Goal: Transaction & Acquisition: Purchase product/service

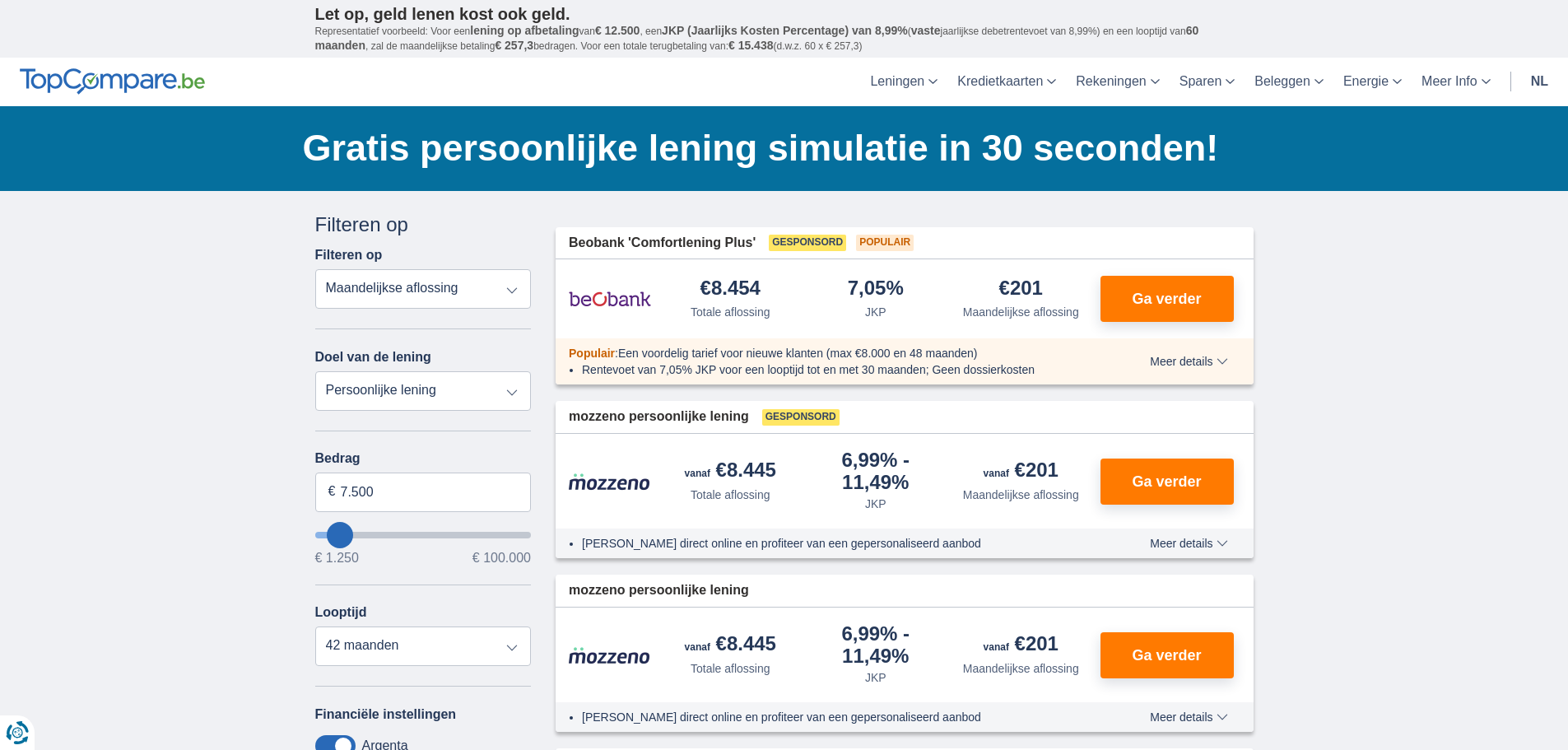
click at [514, 287] on select "Totale aflossing JKP Maandelijkse aflossing" at bounding box center [423, 289] width 217 height 39
click at [415, 391] on select "Persoonlijke lening Auto Moto / fiets Mobilhome / caravan Renovatie Energie Sch…" at bounding box center [423, 391] width 217 height 39
click at [390, 490] on input "7.500" at bounding box center [423, 492] width 217 height 39
type input "7"
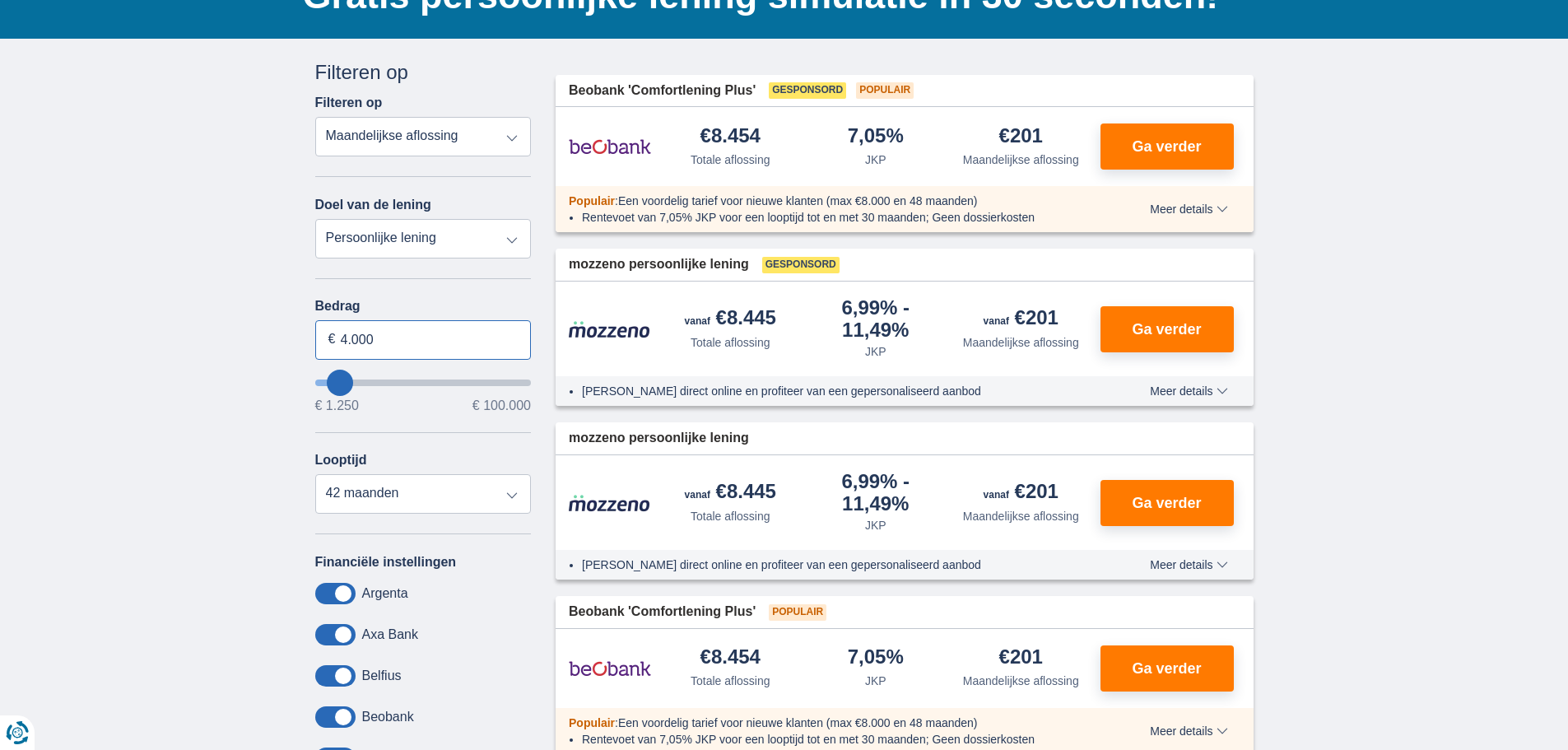
scroll to position [165, 0]
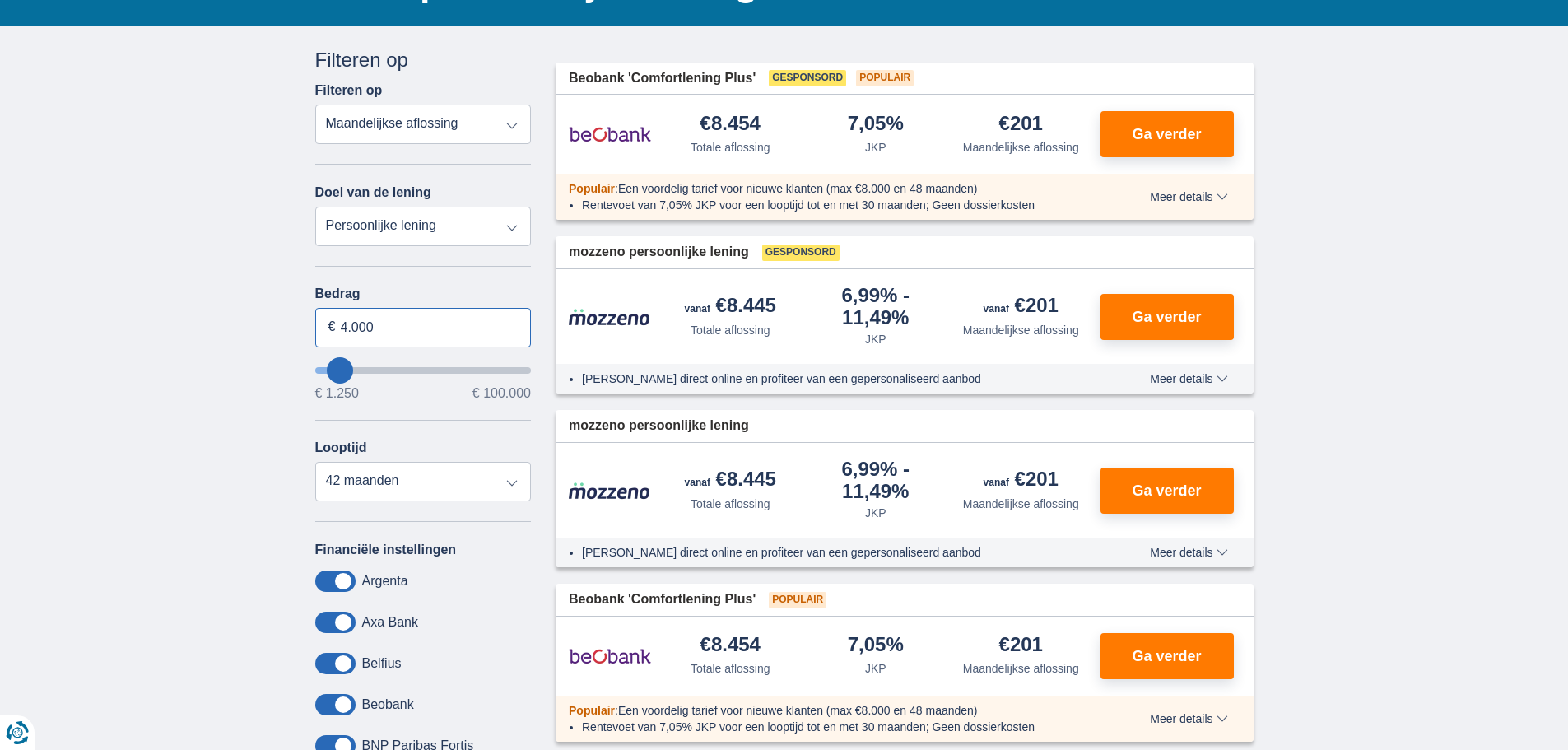
type input "4.000"
type input "4250"
select select "36"
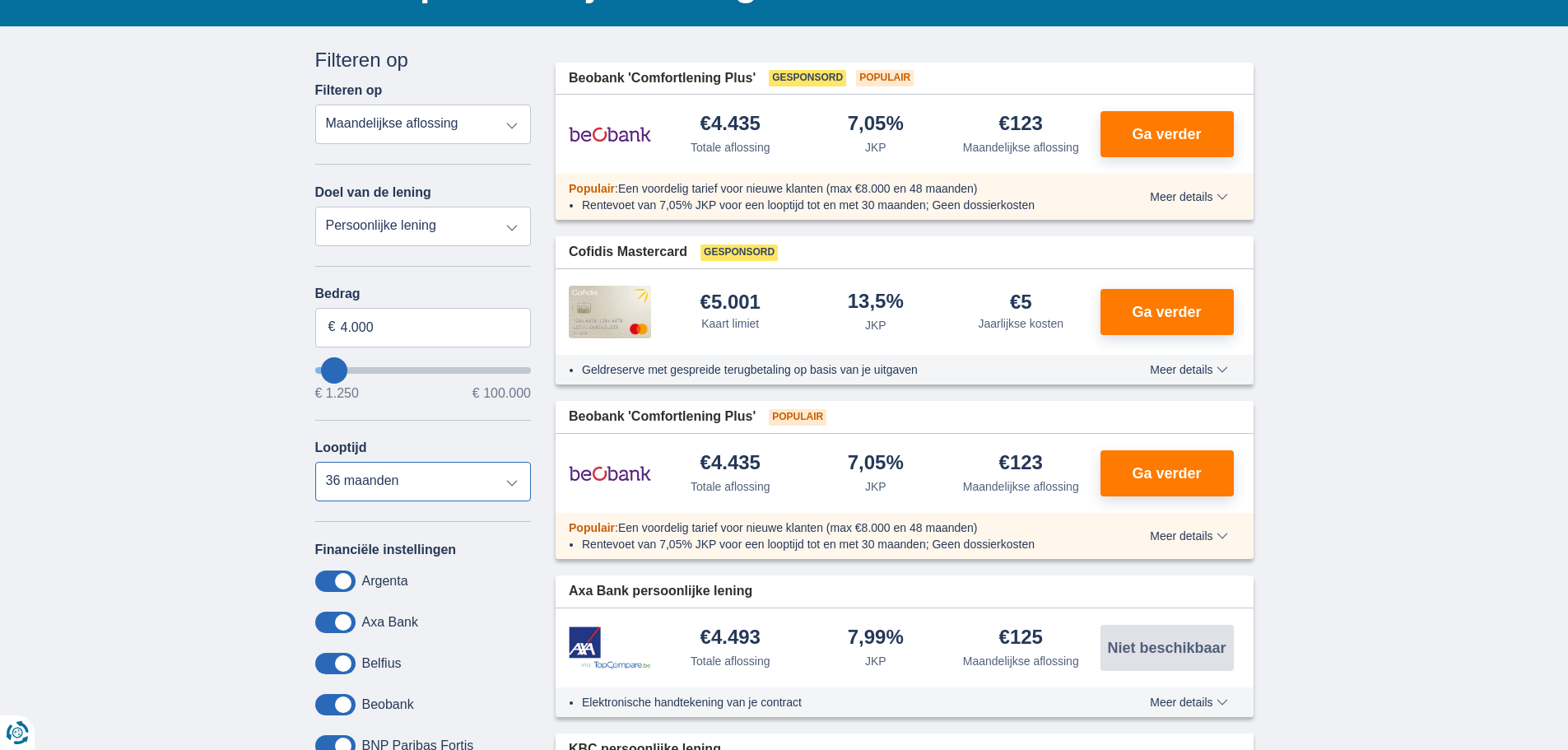
click at [316, 462] on select "12 maanden 18 maanden 24 maanden 30 maanden 36 maanden" at bounding box center [423, 482] width 217 height 39
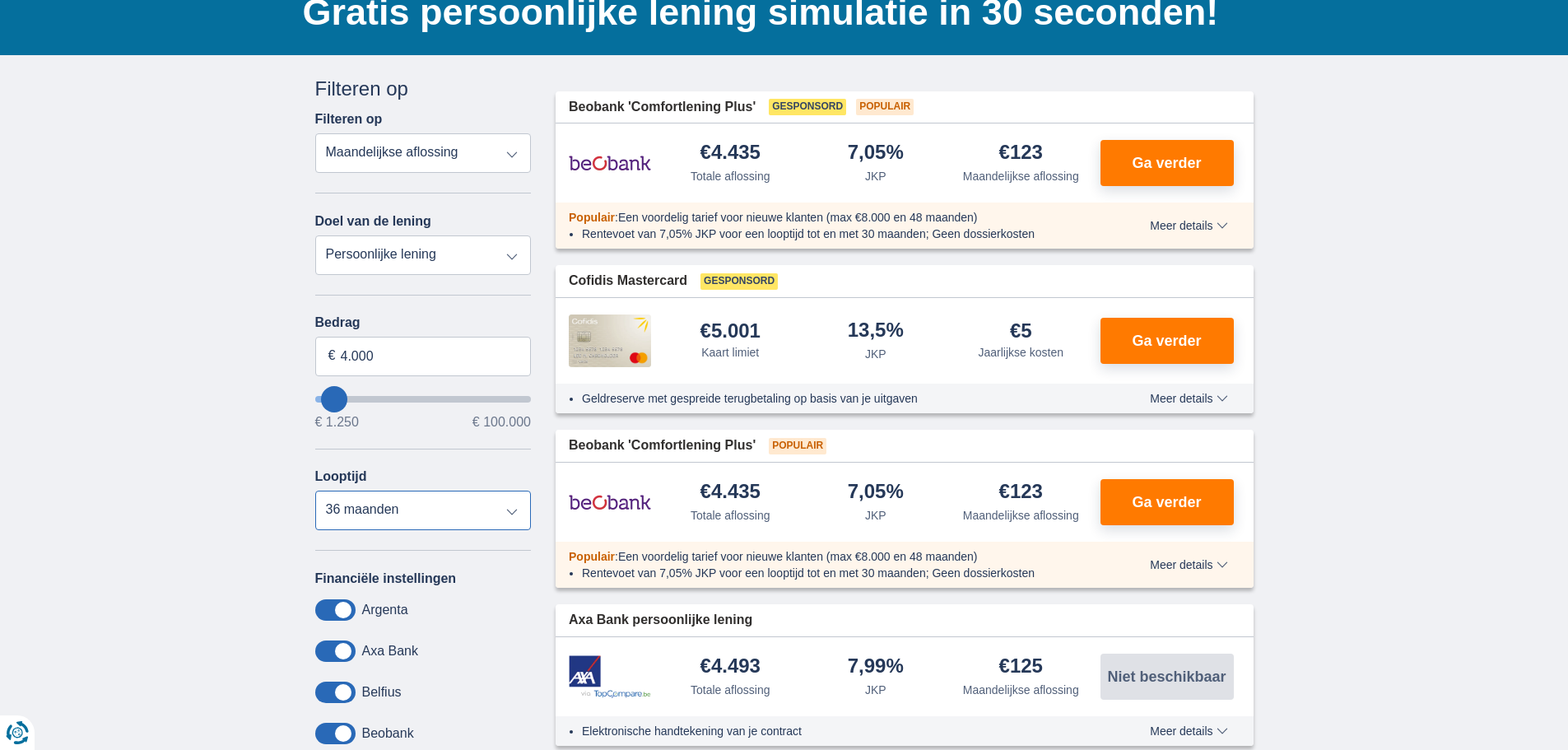
scroll to position [82, 0]
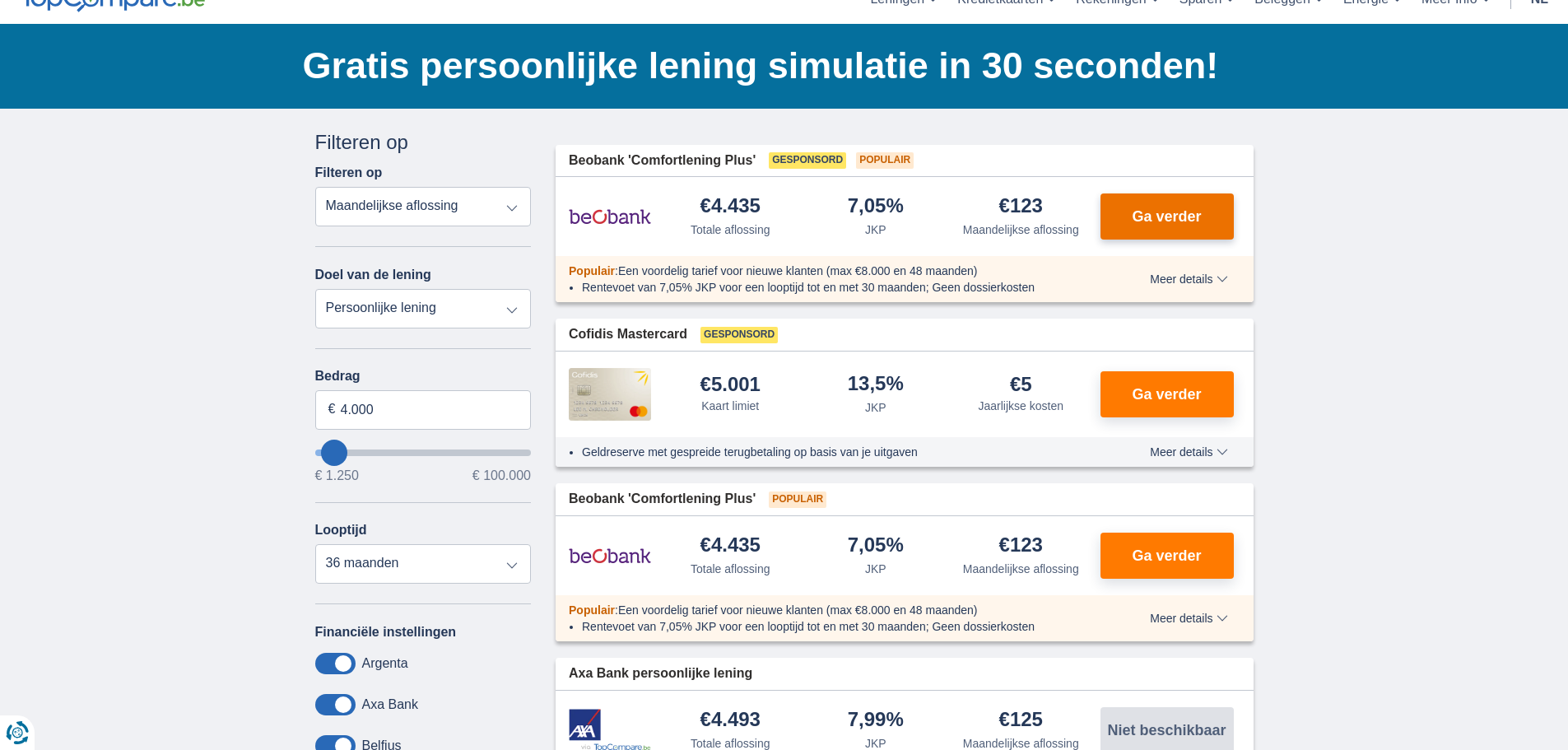
click at [1148, 217] on span "Ga verder" at bounding box center [1166, 216] width 70 height 15
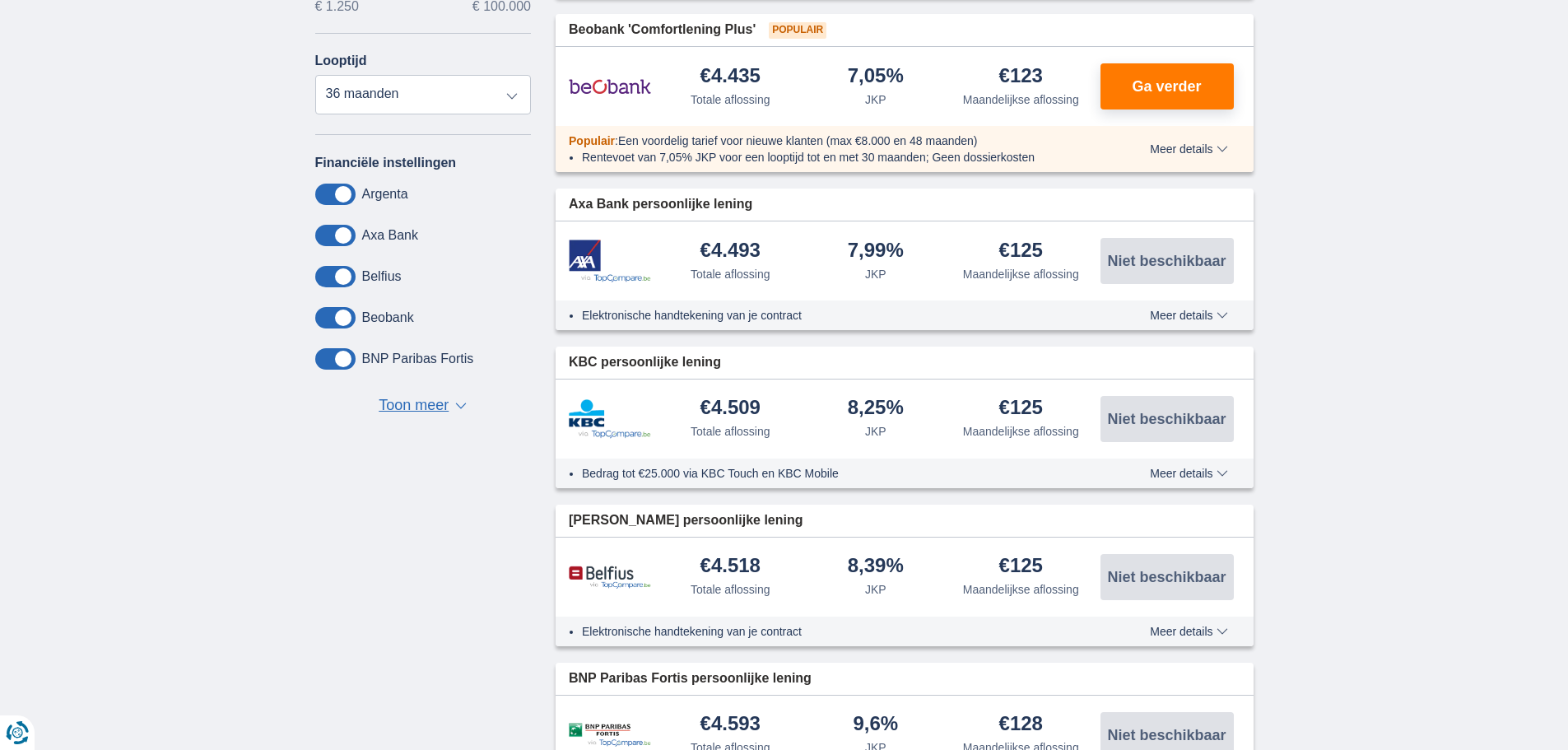
scroll to position [576, 0]
